Goal: Check status: Check status

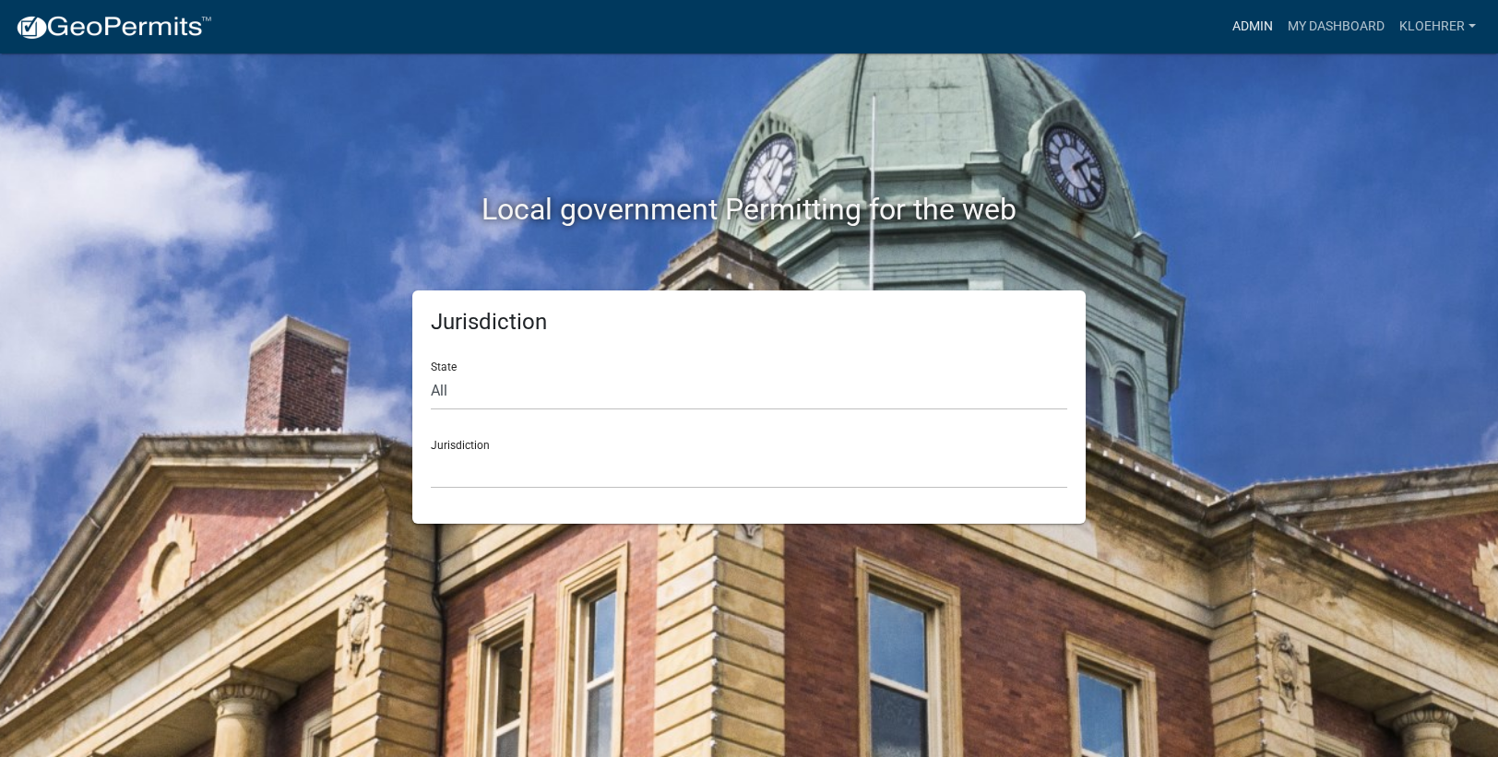
click at [1239, 30] on link "Admin" at bounding box center [1252, 26] width 55 height 35
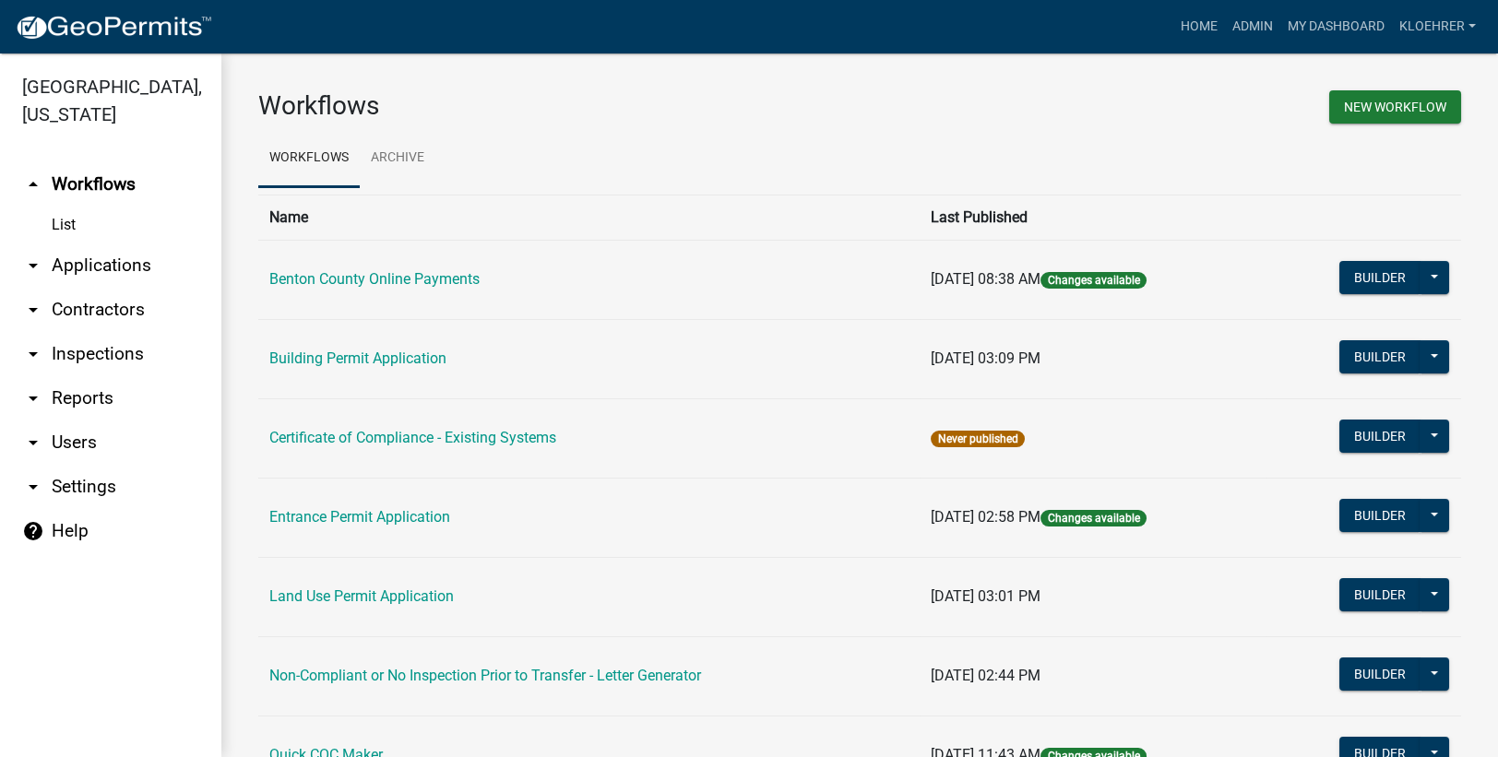
click at [77, 398] on link "arrow_drop_down Reports" at bounding box center [110, 398] width 221 height 44
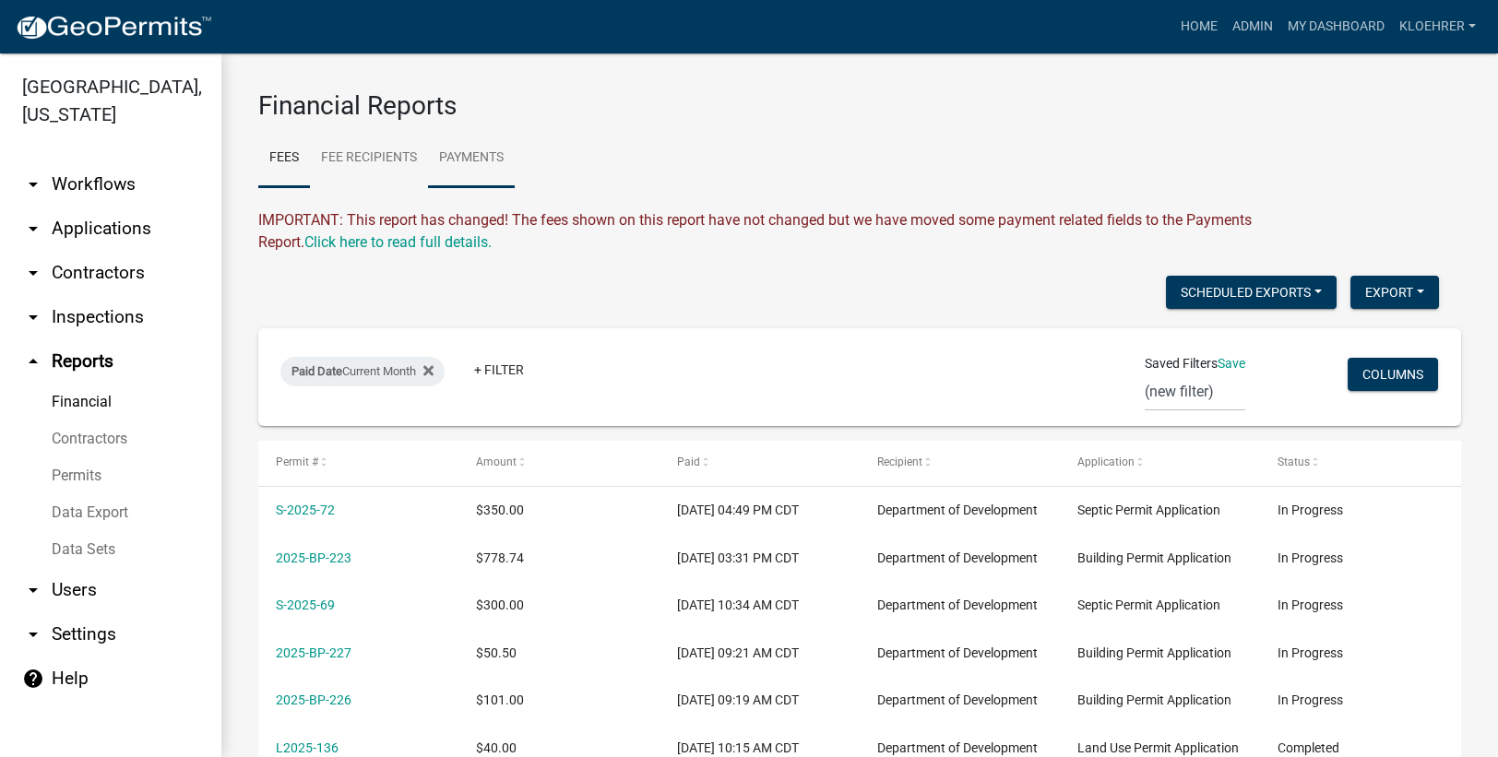
click at [465, 156] on link "Payments" at bounding box center [471, 158] width 87 height 59
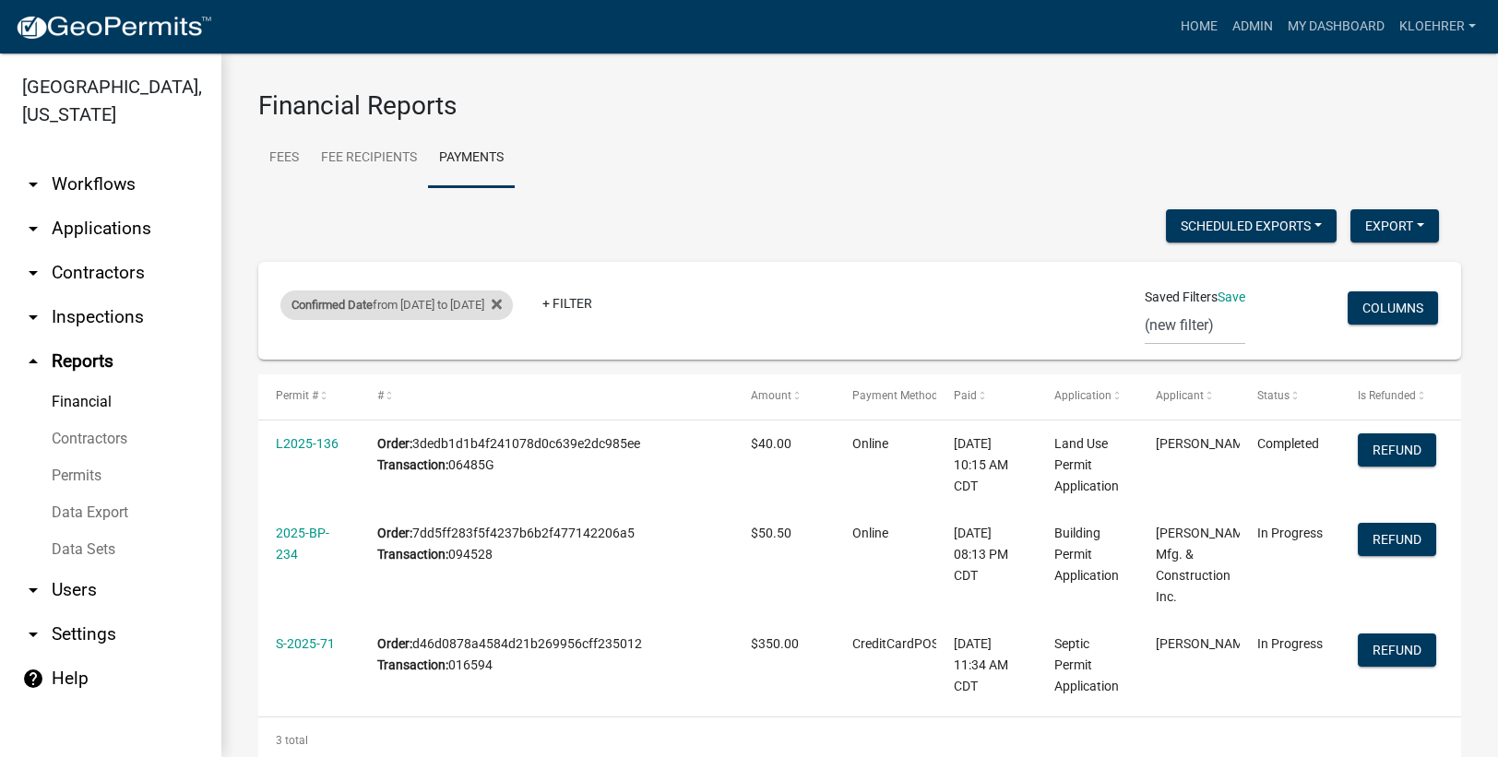
click at [457, 294] on div "Confirmed Date from [DATE] to [DATE]" at bounding box center [396, 305] width 232 height 30
select select "custom"
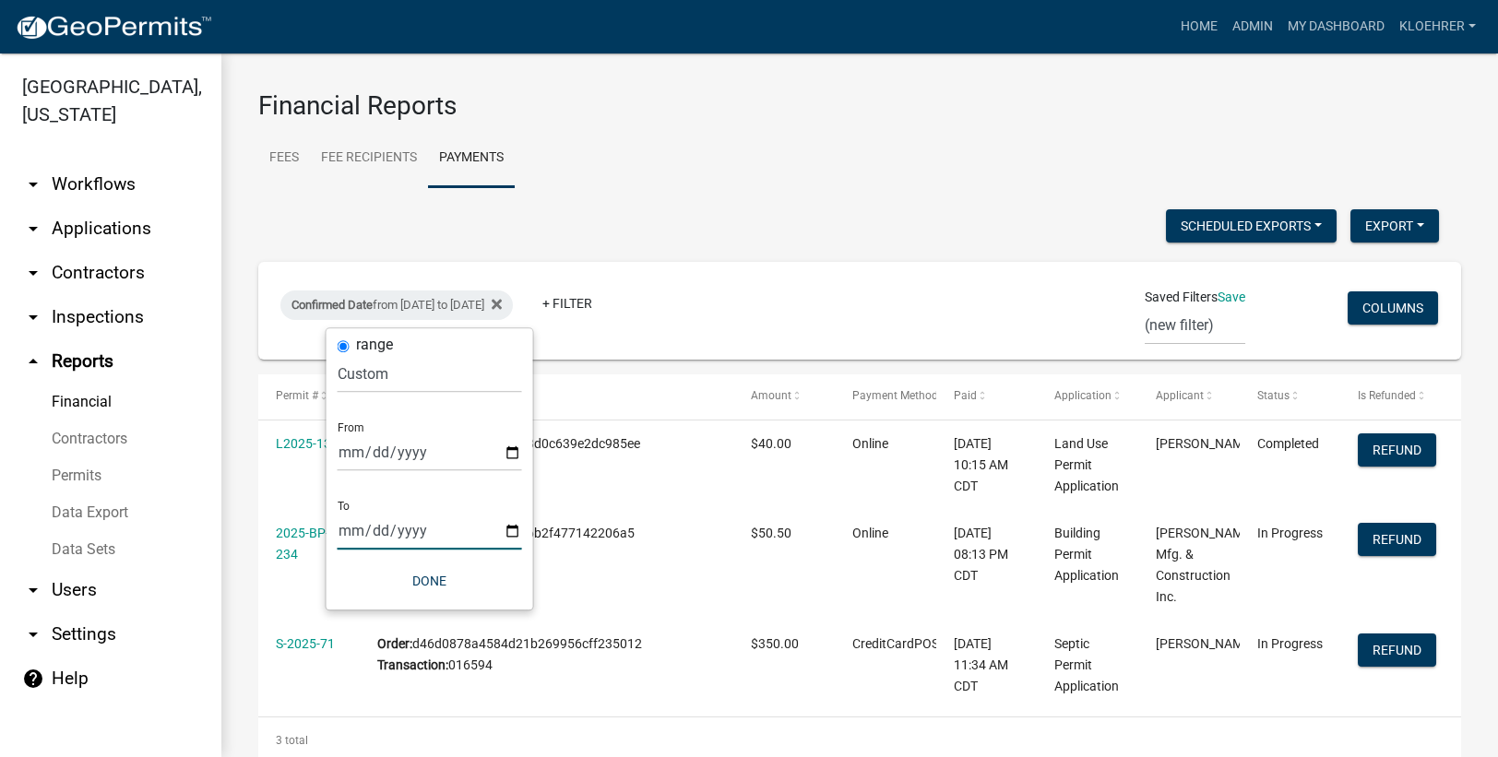
click at [367, 533] on input "[DATE]" at bounding box center [430, 531] width 184 height 38
type input "[DATE]"
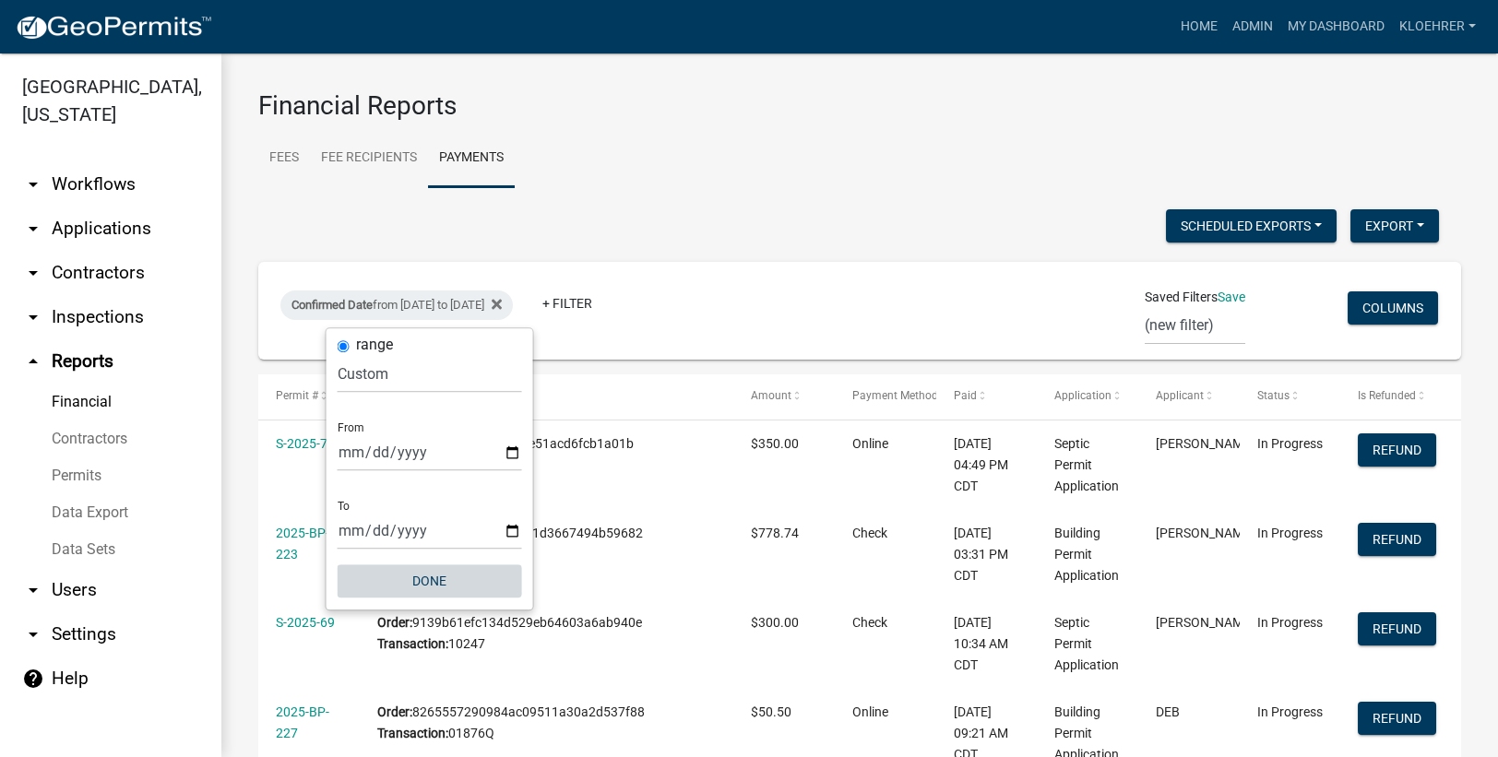
click at [441, 581] on button "Done" at bounding box center [430, 580] width 184 height 33
